Goal: Information Seeking & Learning: Find specific fact

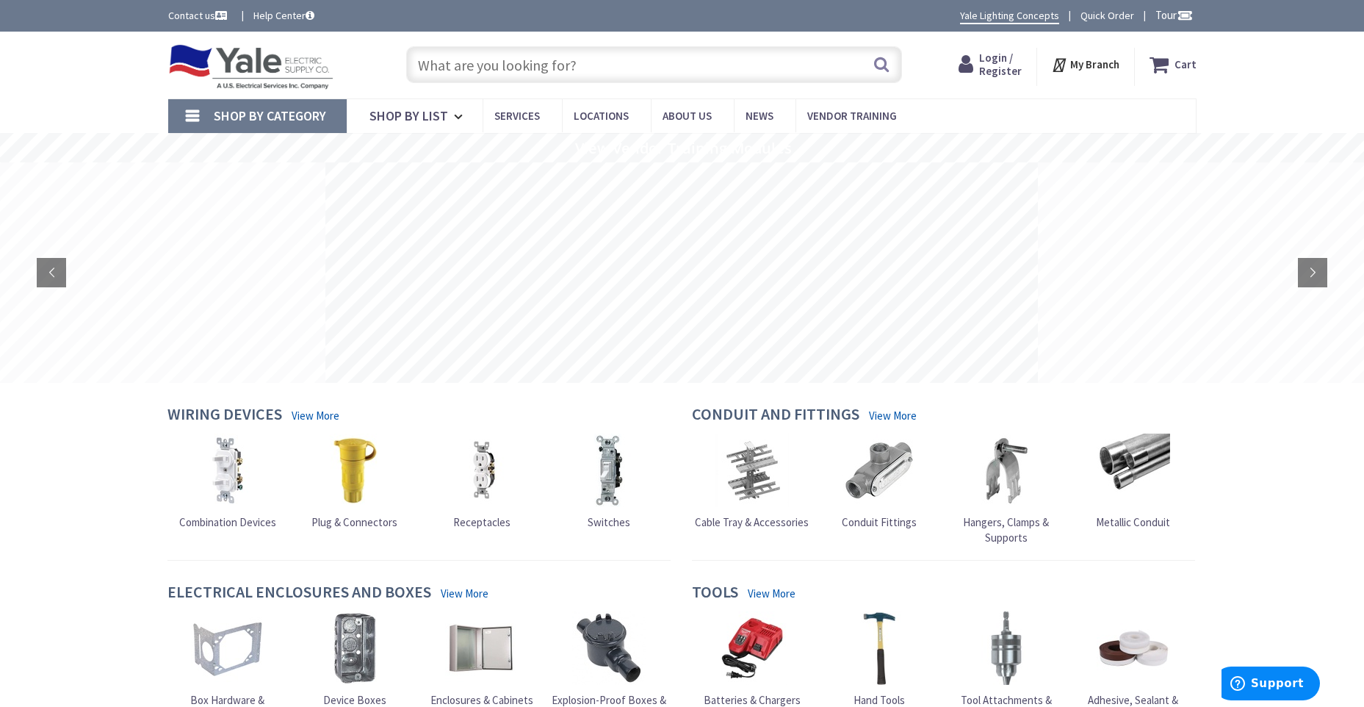
click at [734, 59] on input "text" at bounding box center [654, 64] width 496 height 37
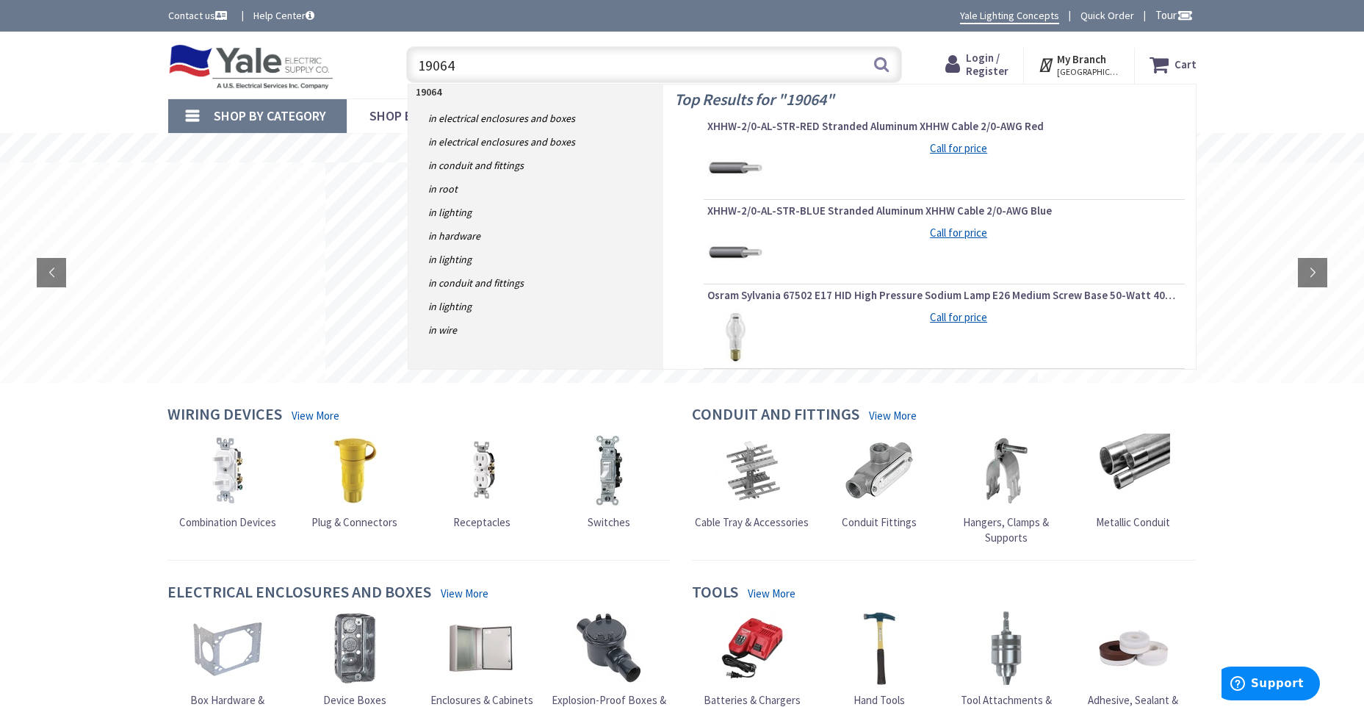
type input "190649"
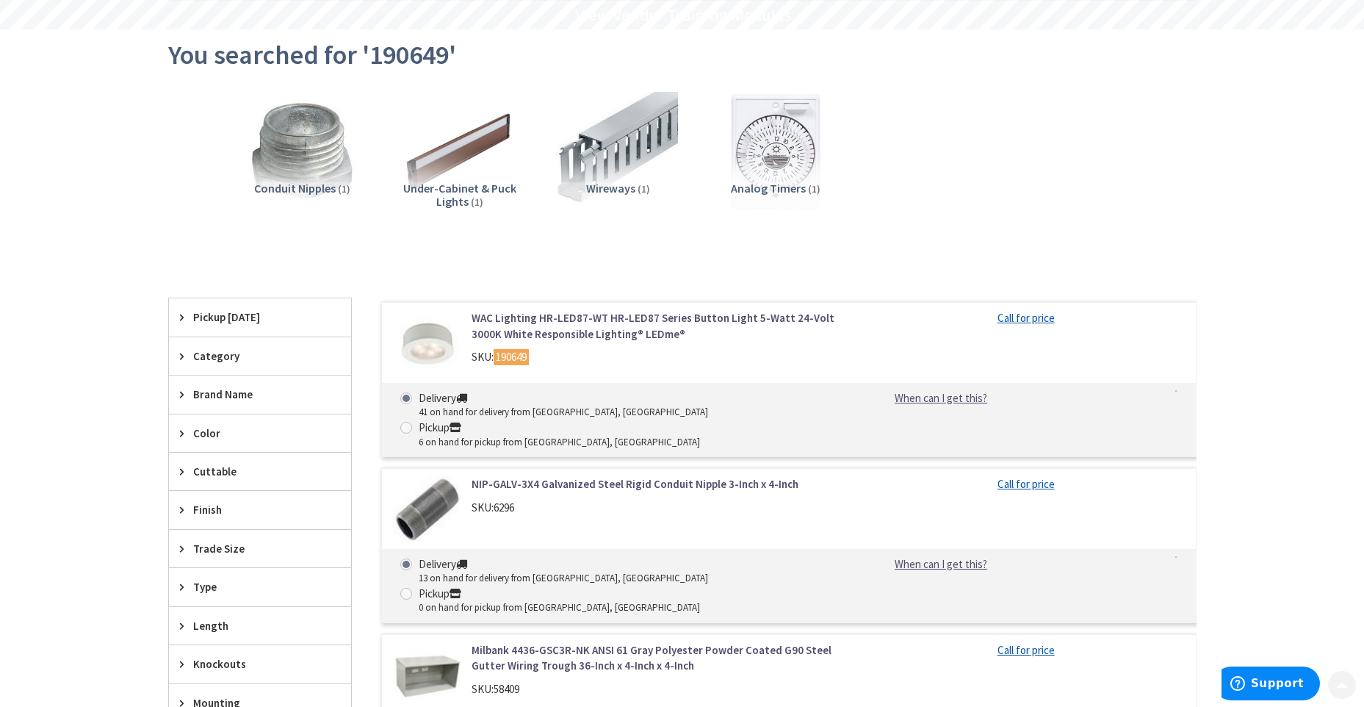
scroll to position [147, 0]
